Goal: Navigation & Orientation: Understand site structure

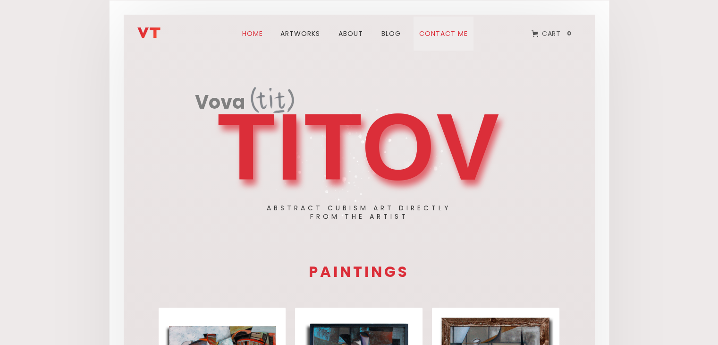
click at [444, 35] on link "Contact me" at bounding box center [444, 34] width 60 height 34
click at [354, 32] on link "about" at bounding box center [351, 34] width 36 height 34
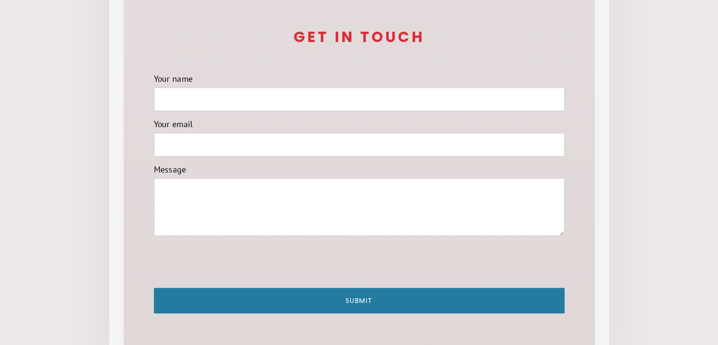
scroll to position [858, 0]
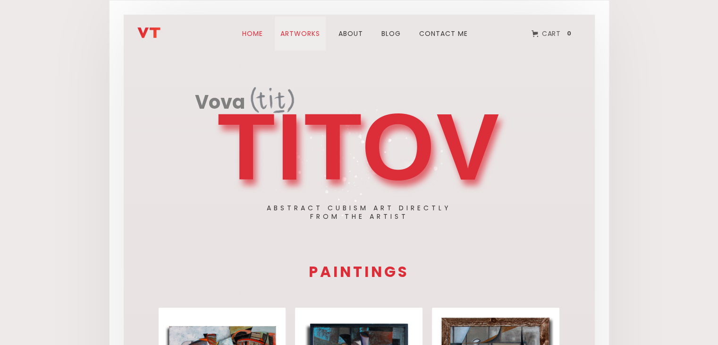
click at [303, 31] on link "ARTWORks" at bounding box center [300, 34] width 51 height 34
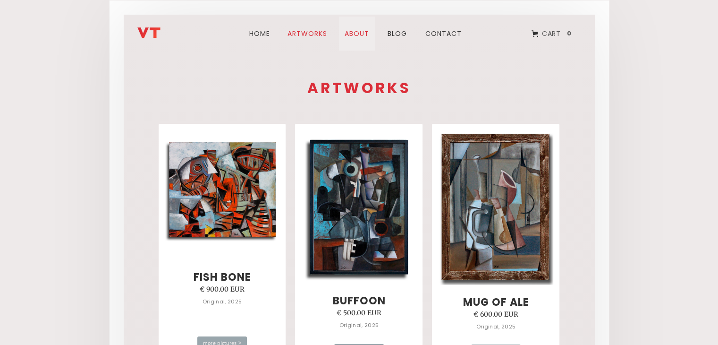
click at [359, 34] on link "about" at bounding box center [357, 34] width 36 height 34
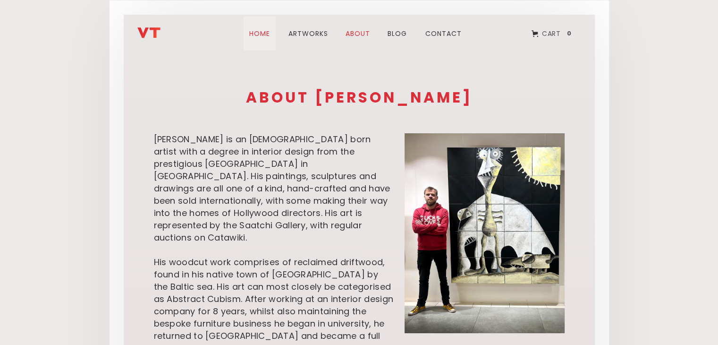
click at [263, 31] on link "Home" at bounding box center [260, 34] width 32 height 34
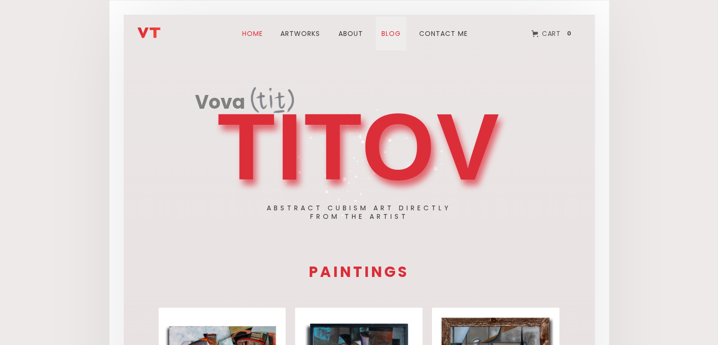
click at [395, 29] on link "blog" at bounding box center [391, 34] width 31 height 34
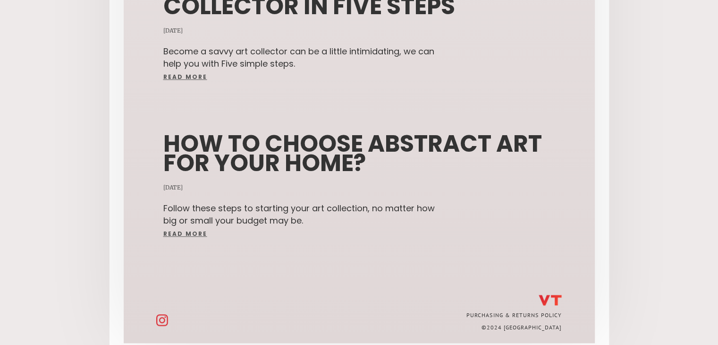
scroll to position [502, 0]
